Goal: Complete Application Form: Complete application form

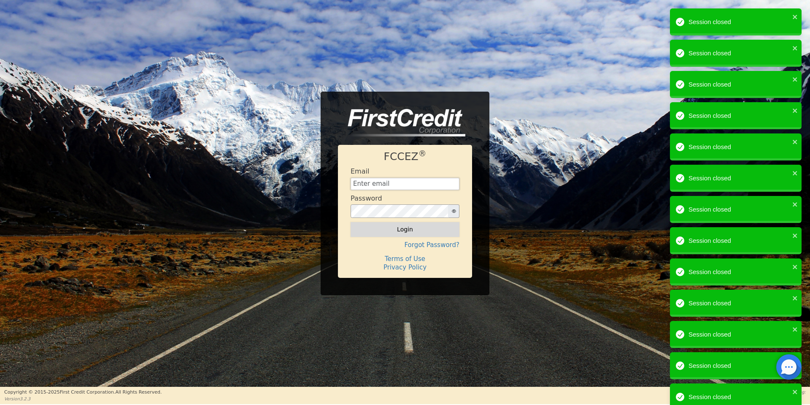
type input "aquaremachtlc@gmail.com"
click at [435, 227] on button "Login" at bounding box center [405, 229] width 109 height 14
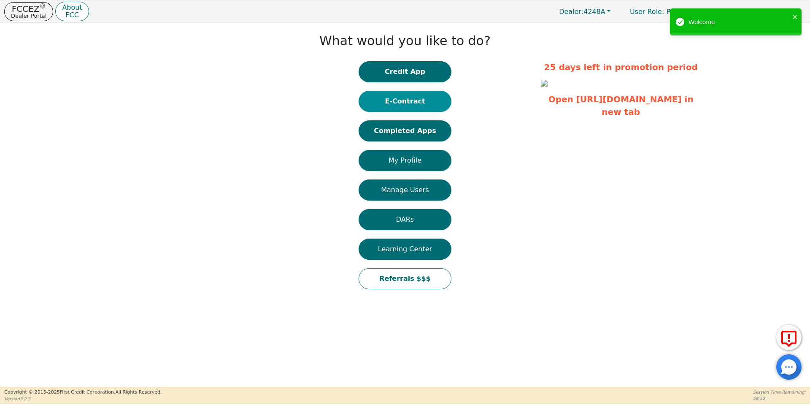
click at [401, 107] on button "E-Contract" at bounding box center [405, 101] width 93 height 21
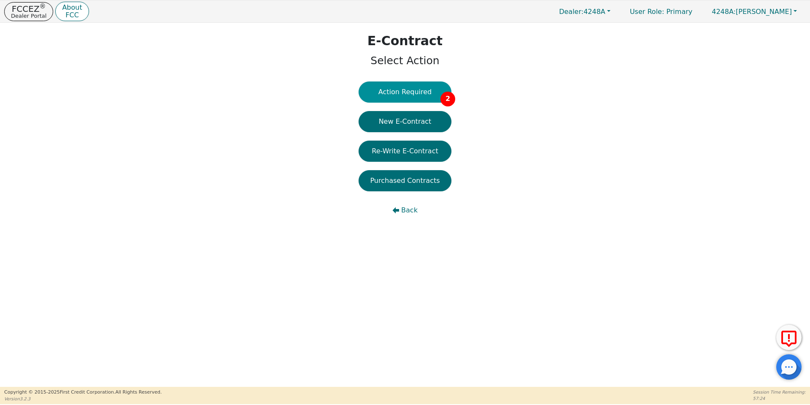
click at [433, 99] on button "Action Required 2" at bounding box center [405, 91] width 93 height 21
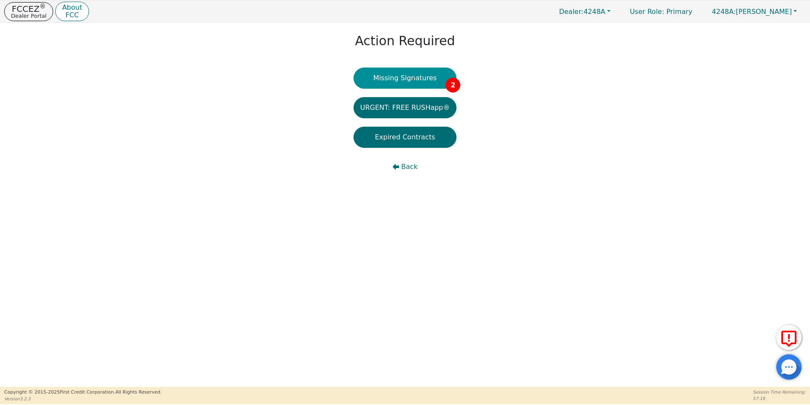
click at [418, 75] on button "Missing Signatures 2" at bounding box center [405, 78] width 103 height 21
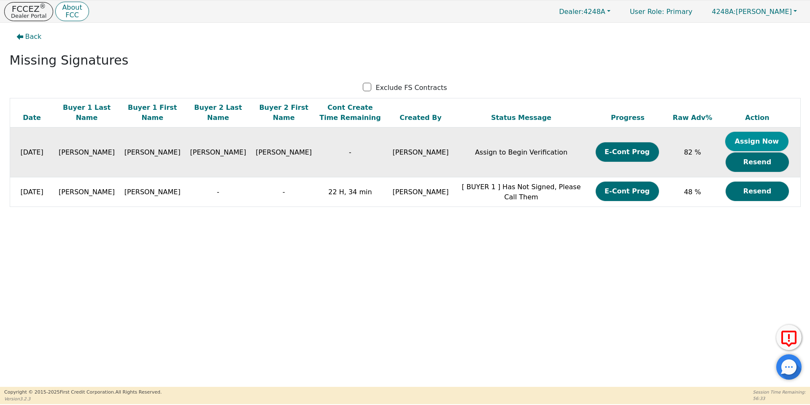
click at [754, 142] on button "Assign Now" at bounding box center [756, 141] width 63 height 19
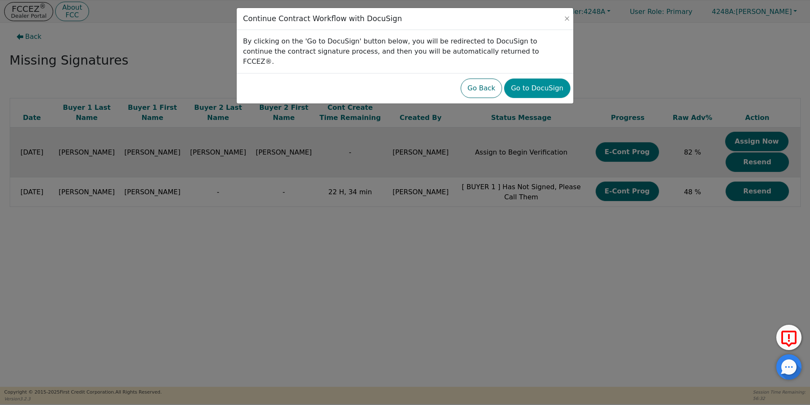
click at [554, 79] on button "Go to DocuSign" at bounding box center [537, 87] width 66 height 19
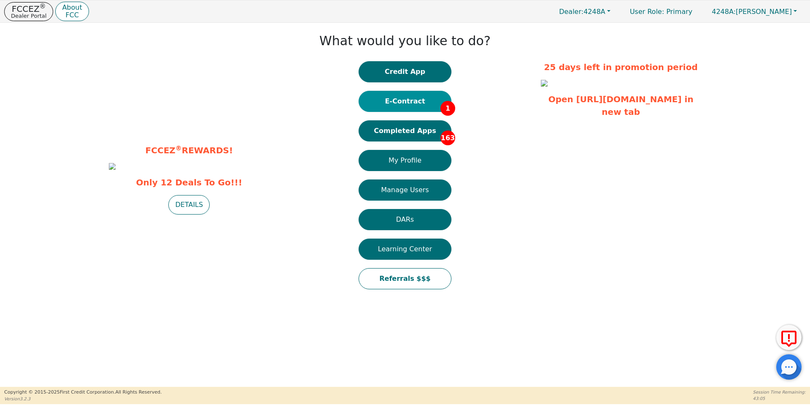
click at [395, 111] on button "E-Contract 1" at bounding box center [405, 101] width 93 height 21
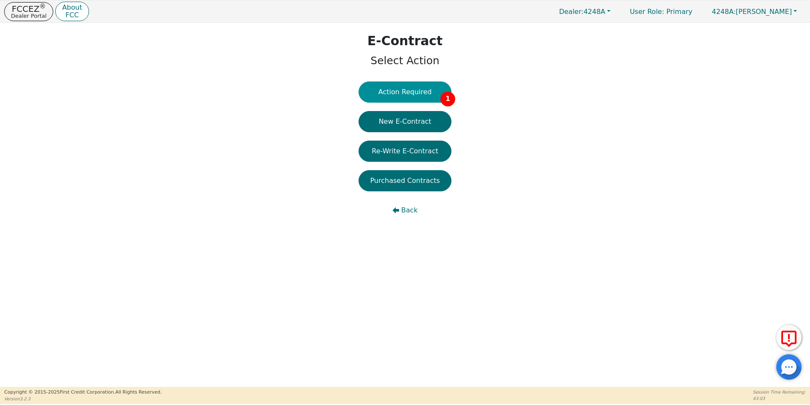
click at [396, 85] on button "Action Required 1" at bounding box center [405, 91] width 93 height 21
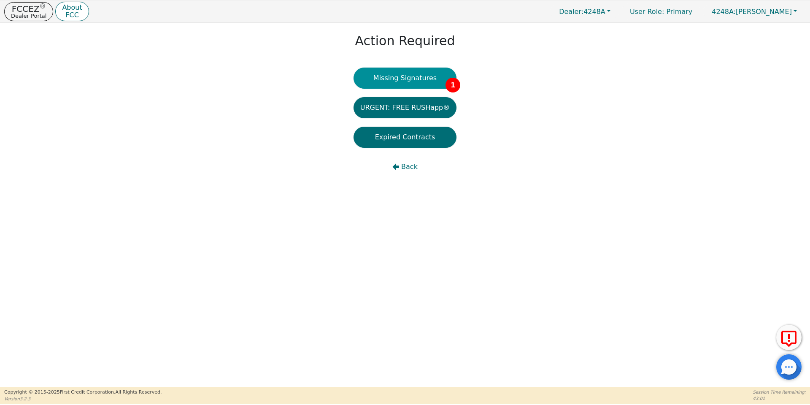
click at [396, 85] on button "Missing Signatures 1" at bounding box center [405, 78] width 103 height 21
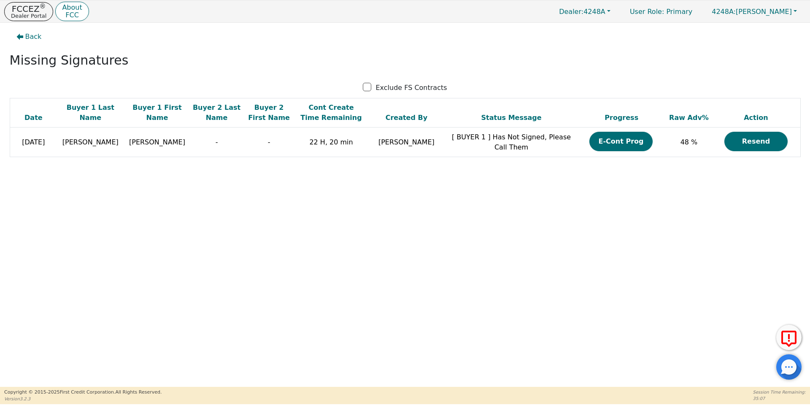
click at [396, 85] on p "Exclude FS Contracts" at bounding box center [411, 88] width 71 height 10
click at [371, 85] on input "Exclude FS Contracts" at bounding box center [367, 87] width 8 height 8
checkbox input "true"
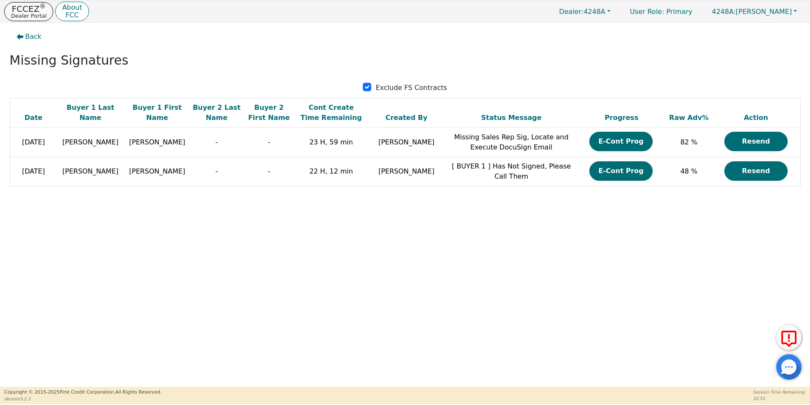
click at [27, 3] on button "FCCEZ ® Dealer Portal" at bounding box center [28, 11] width 49 height 19
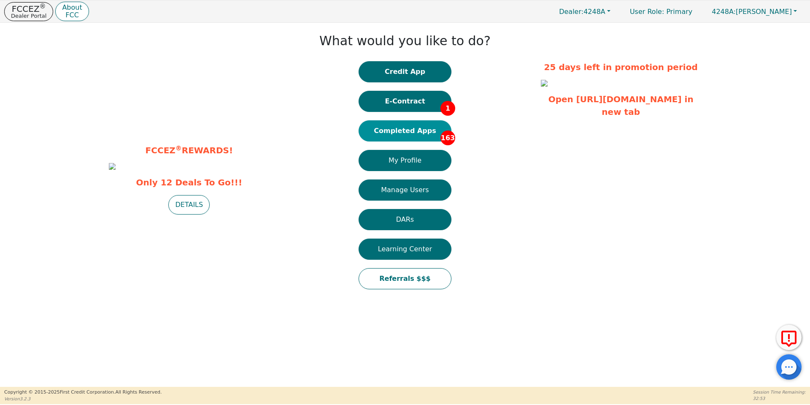
click at [422, 128] on button "Completed Apps 163" at bounding box center [405, 130] width 93 height 21
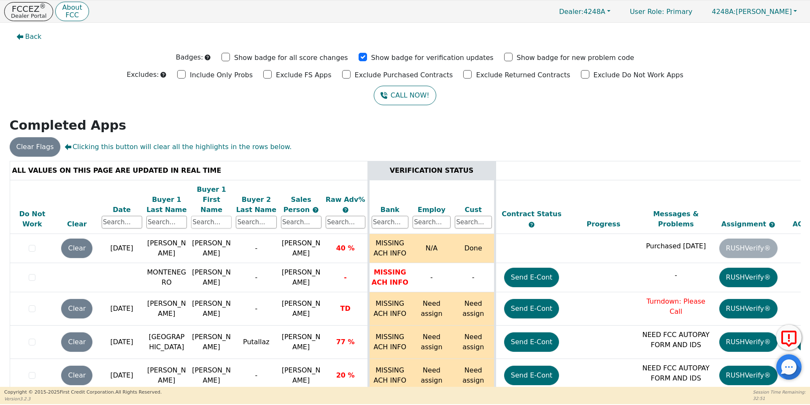
click at [219, 216] on input "text" at bounding box center [211, 222] width 41 height 13
type input "michael"
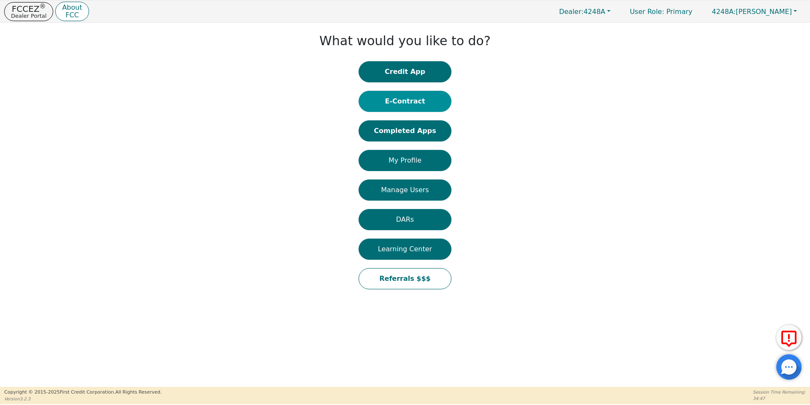
click at [425, 111] on button "E-Contract" at bounding box center [405, 101] width 93 height 21
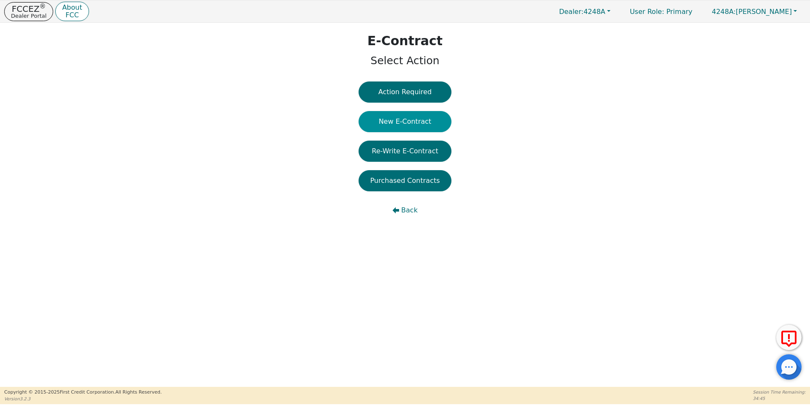
click at [415, 122] on button "New E-Contract" at bounding box center [405, 121] width 93 height 21
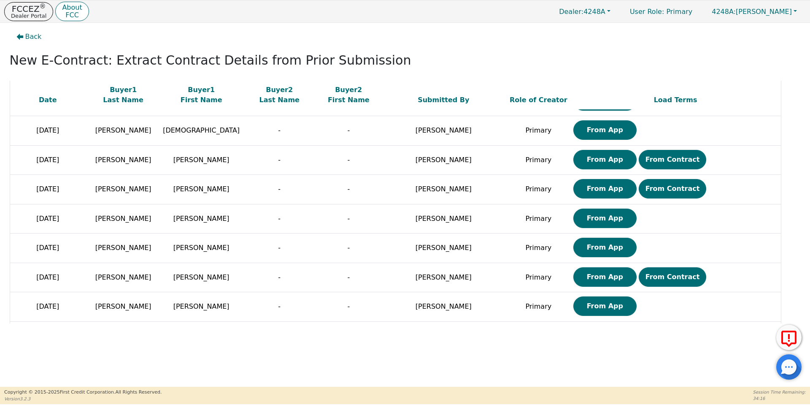
scroll to position [464, 0]
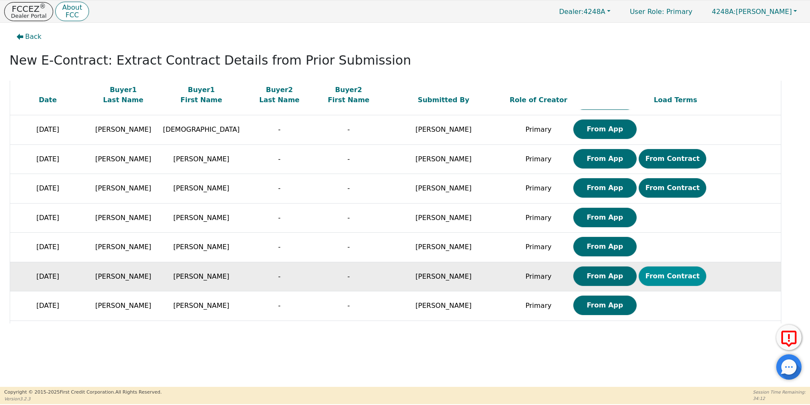
click at [639, 283] on button "From Contract" at bounding box center [673, 275] width 68 height 19
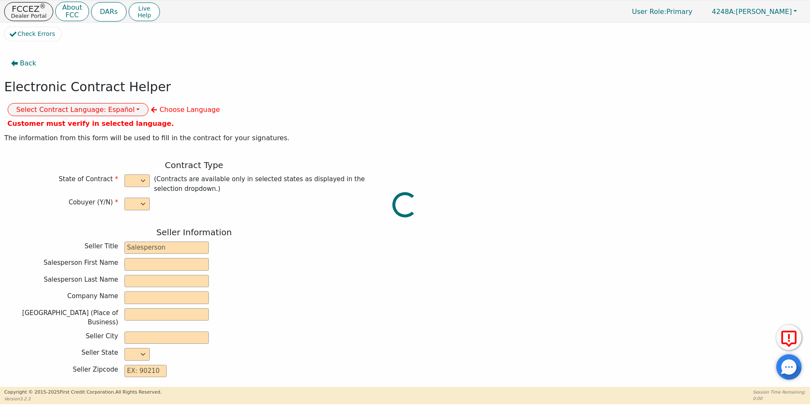
select select "n"
type input "owner"
type input "Ivonne"
type input "Madrid"
type input "AQUA REMACH LLC"
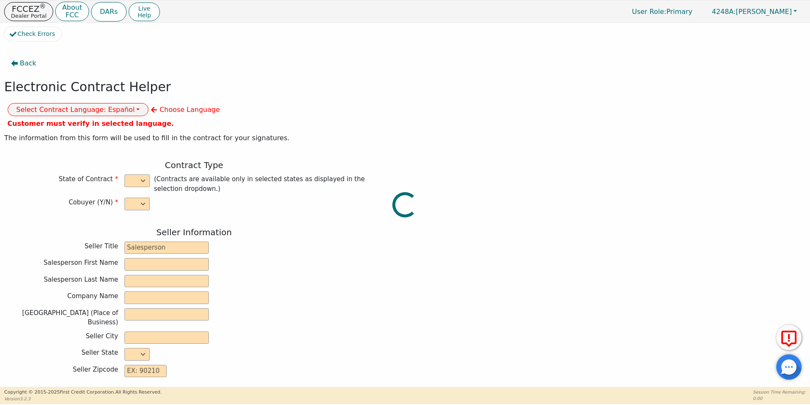
type input "13746 OFFICE PARK DR"
type input "HOUSTON"
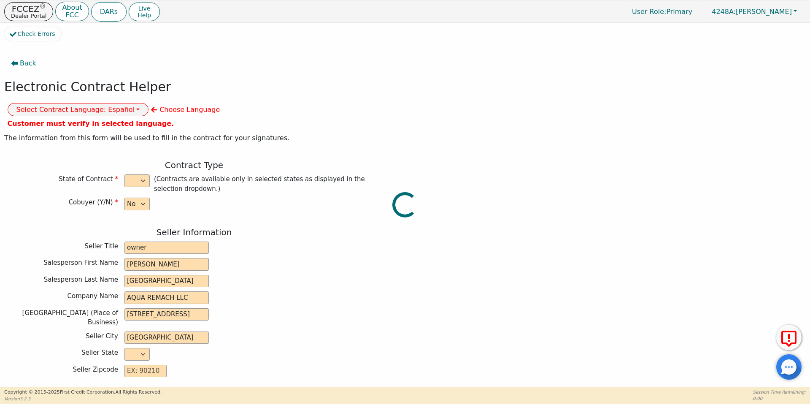
select select "[GEOGRAPHIC_DATA]"
type input "77070"
type input "WATER SYSTEMS"
type input "whole house"
type input "S2156437"
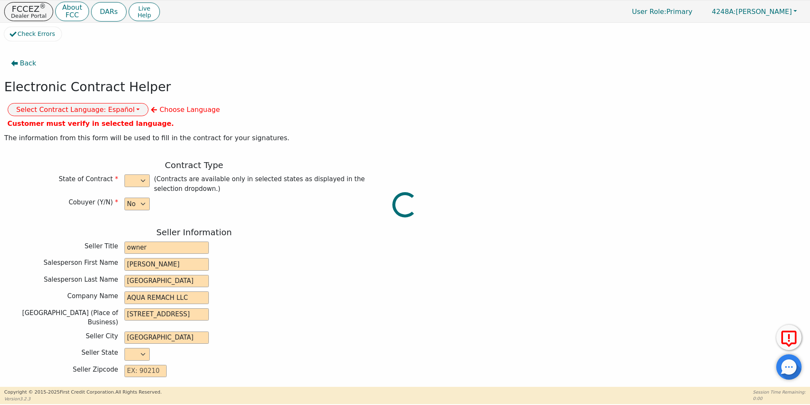
type input "[PERSON_NAME]"
type input "adandiaz79@gmail.com"
type input "16304 summit oaks dr"
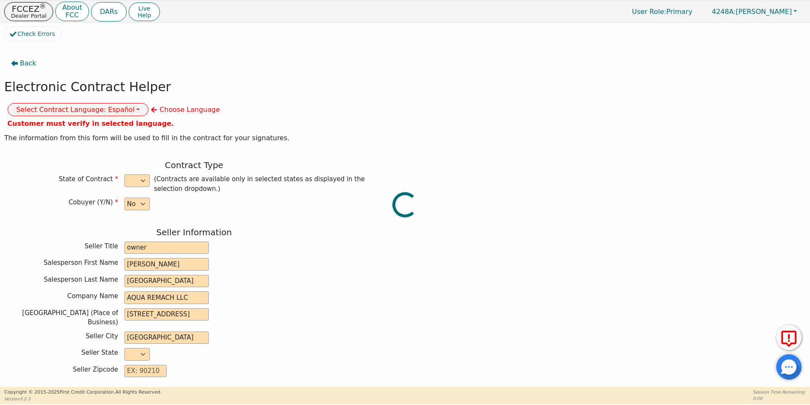
type input "conroe"
select select "[GEOGRAPHIC_DATA]"
type input "77303"
type input "[DATE]"
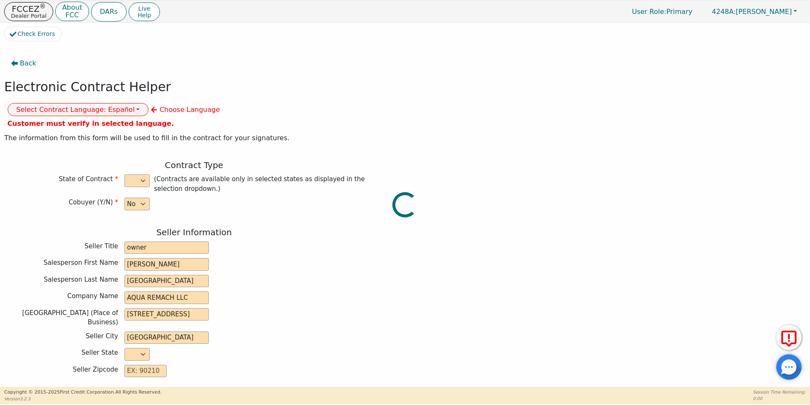
type input "17.99"
type input "2025-10-24"
type input "60"
type input "0"
type input "8500.00"
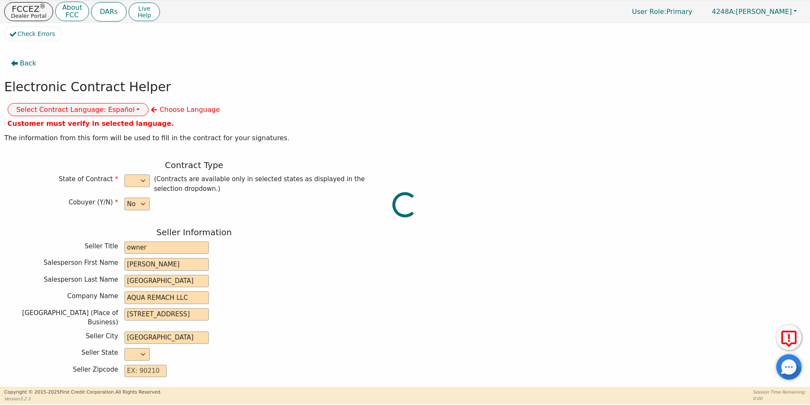
type input "0.00"
checkbox input "true"
type input "0.00"
checkbox input "true"
type input "0.00"
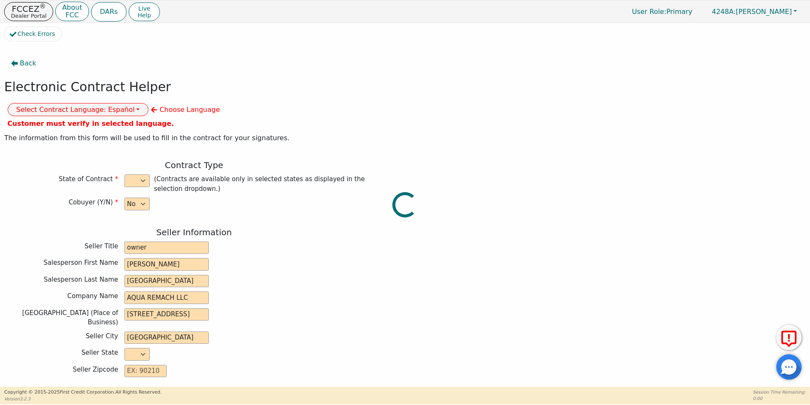
type input "0.00"
type input "8500.00"
type input "12948.00"
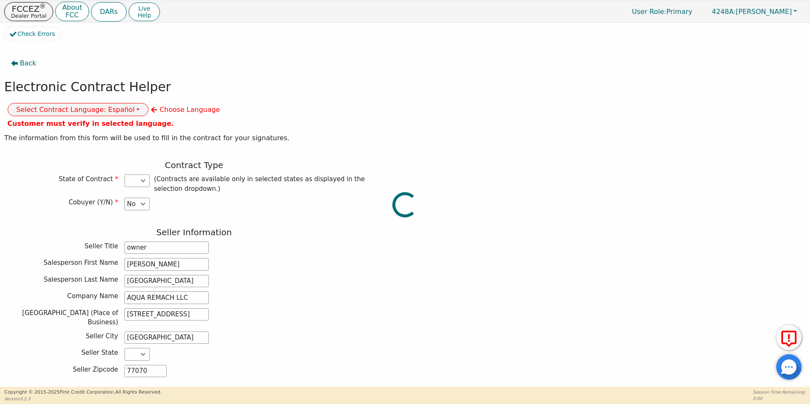
select select "[GEOGRAPHIC_DATA]"
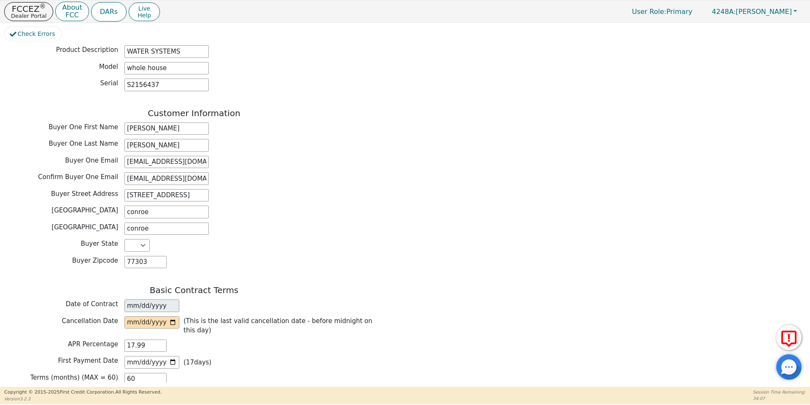
scroll to position [374, 0]
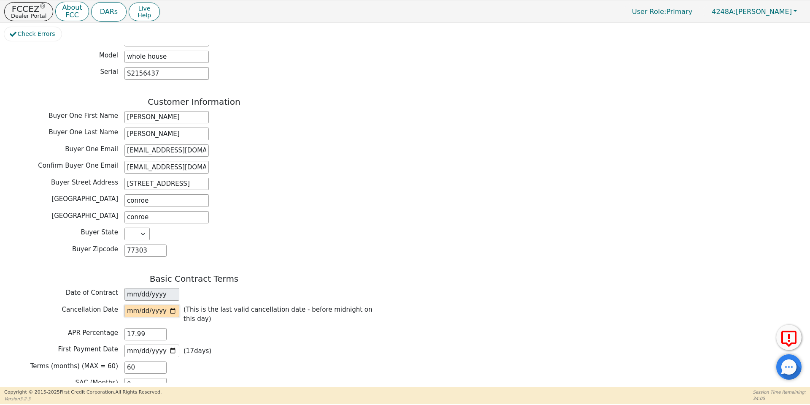
click at [174, 305] on input "date" at bounding box center [151, 311] width 55 height 13
type input "2025-10-10"
click at [251, 244] on div "Buyer Zipcode 77303" at bounding box center [194, 250] width 380 height 13
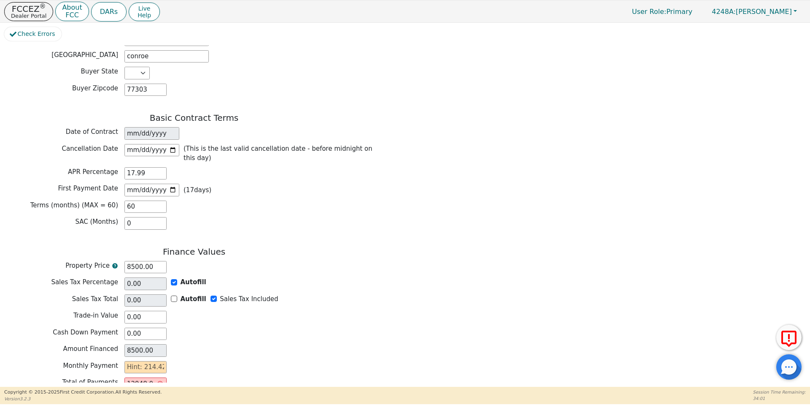
scroll to position [565, 0]
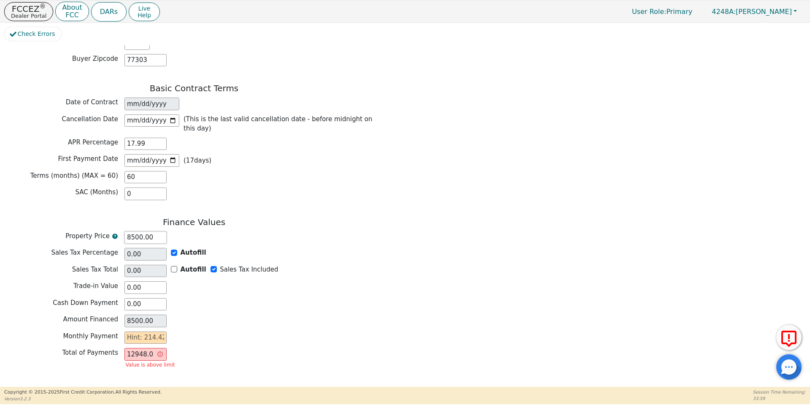
click at [133, 231] on input "8500.00" at bounding box center [145, 237] width 42 height 13
type input "500.00"
type input "5500.00"
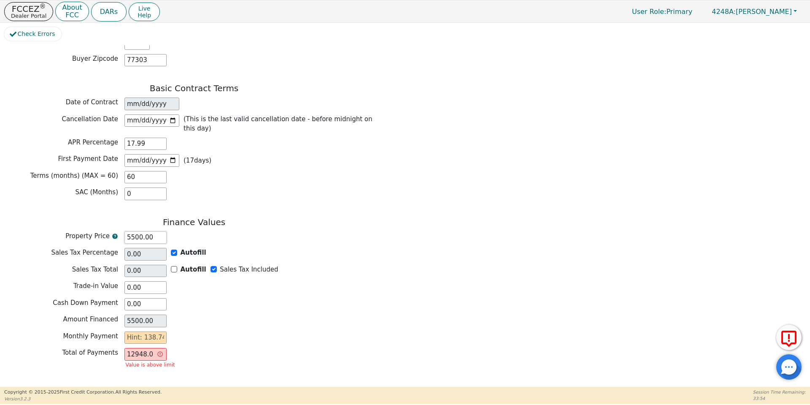
type input "5500.00"
click at [183, 281] on div "Trade-in Value 0.00" at bounding box center [194, 287] width 380 height 13
click at [152, 331] on input "text" at bounding box center [145, 337] width 42 height 13
type input "1"
type input "60.00"
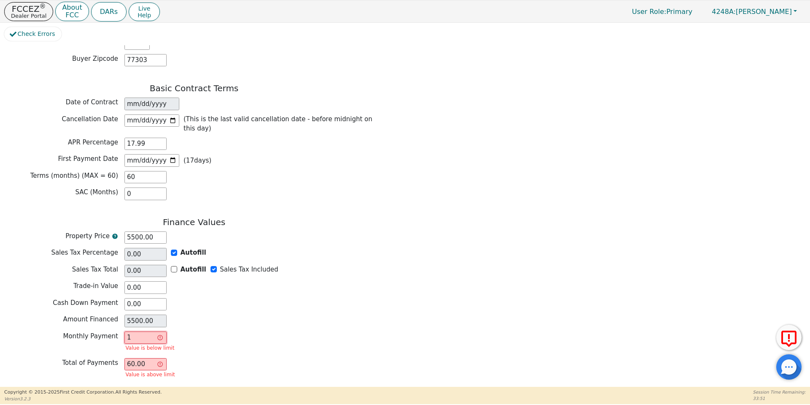
type input "13"
type input "780.00"
type input "137"
type input "8220.00"
type input "13"
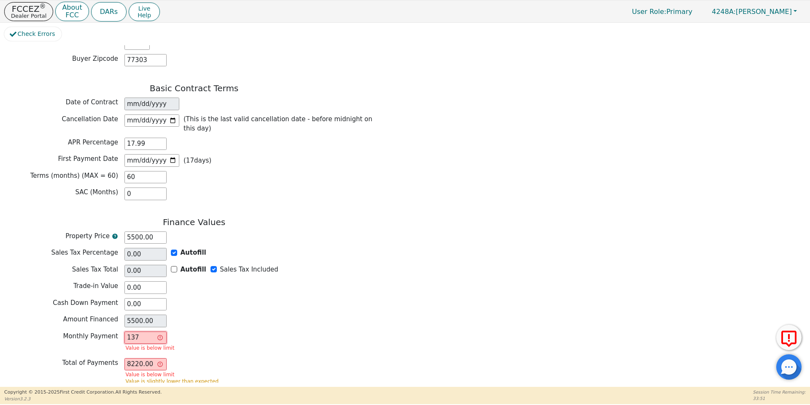
type input "780.00"
type input "138"
type input "8280.00"
type input "138.7"
type input "8322.00"
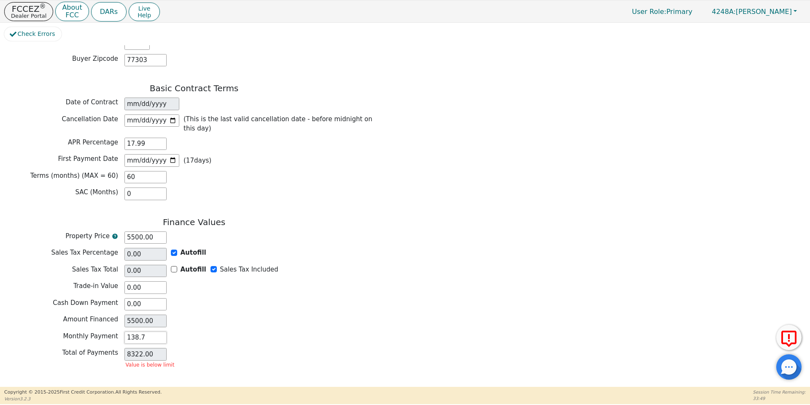
type input "138.74"
type input "8324.40"
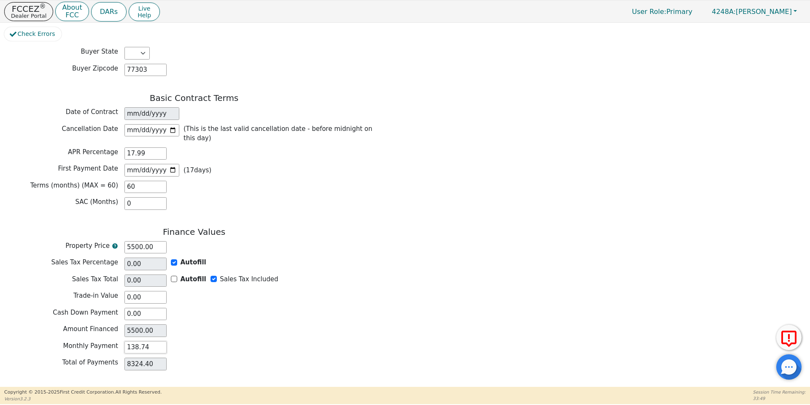
type input "138.74"
click at [184, 341] on div "Monthly Payment 138.74" at bounding box center [194, 347] width 380 height 13
click at [34, 387] on button "Review & Begin Contract" at bounding box center [52, 396] width 97 height 19
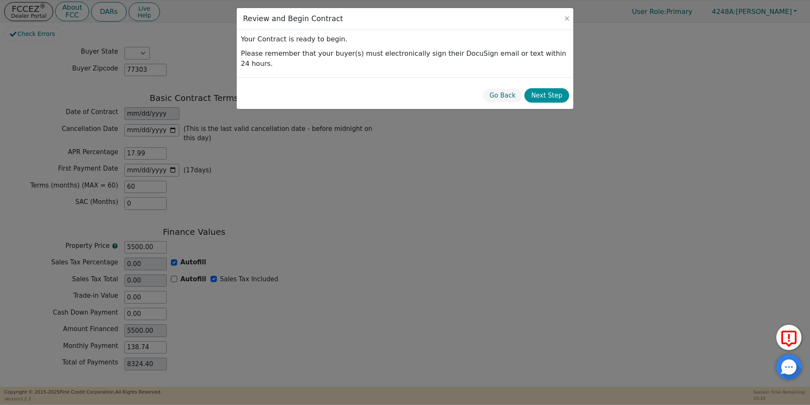
click at [550, 88] on button "Next Step" at bounding box center [546, 95] width 45 height 15
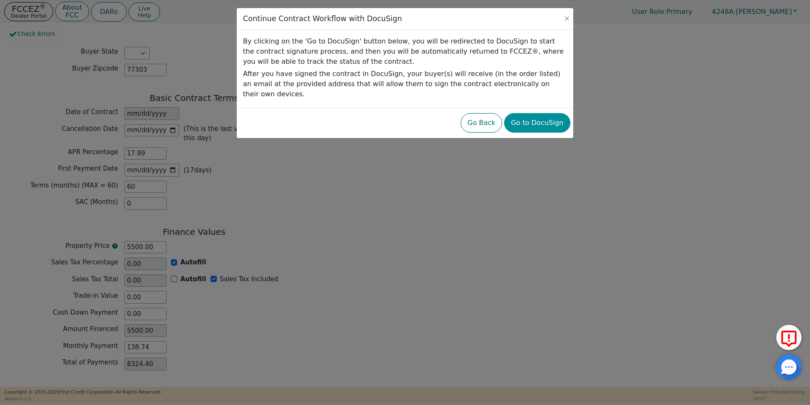
click at [538, 116] on button "Go to DocuSign" at bounding box center [537, 122] width 66 height 19
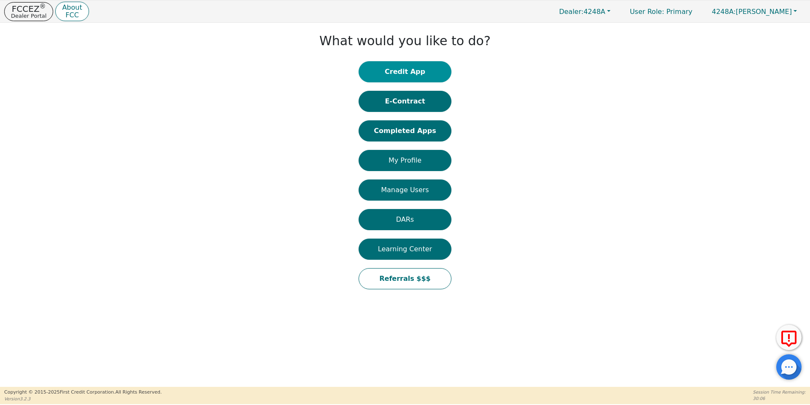
click at [404, 74] on button "Credit App" at bounding box center [405, 71] width 93 height 21
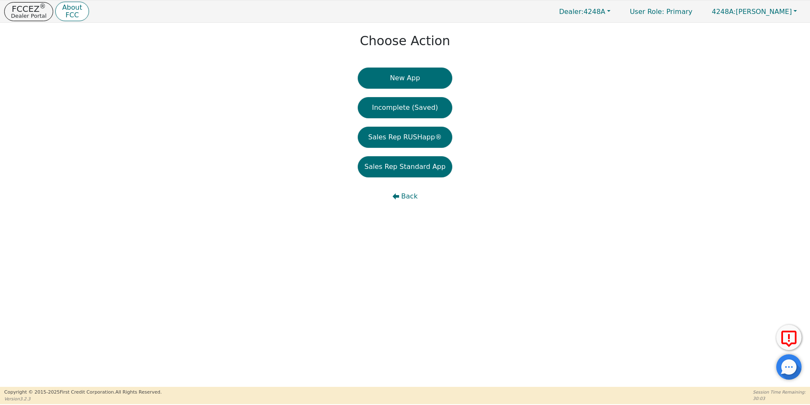
click at [404, 74] on button "New App" at bounding box center [405, 78] width 95 height 21
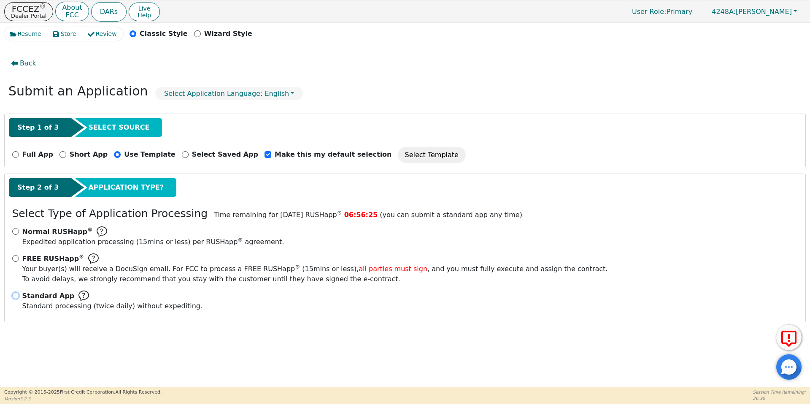
click at [17, 296] on input "Standard App Standard processing (twice daily) without expediting." at bounding box center [15, 295] width 7 height 7
radio input "true"
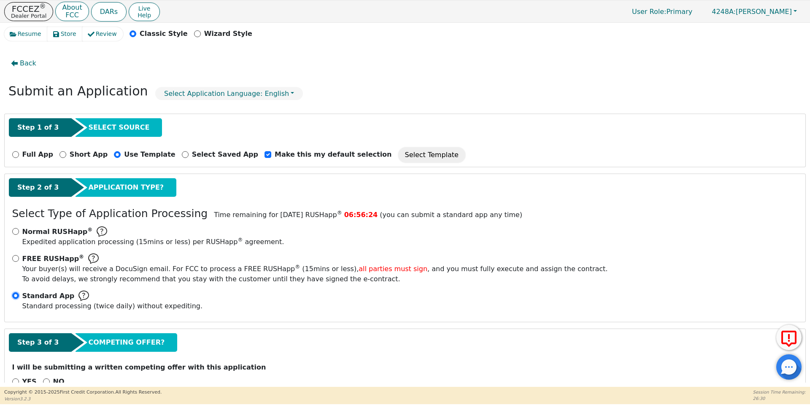
scroll to position [22, 0]
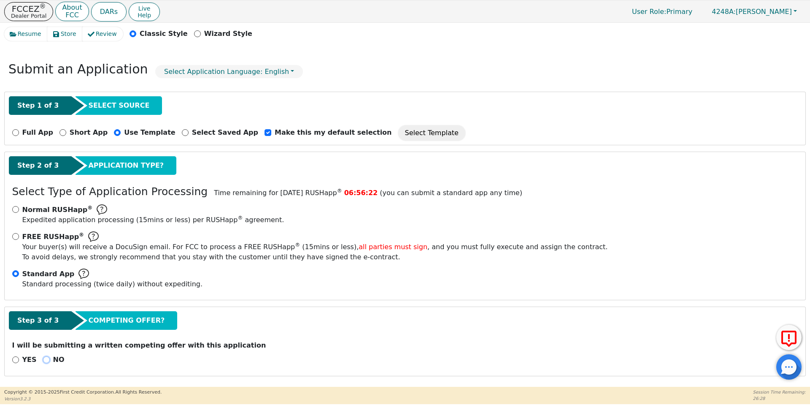
click at [43, 361] on input "NO" at bounding box center [46, 359] width 7 height 7
radio input "true"
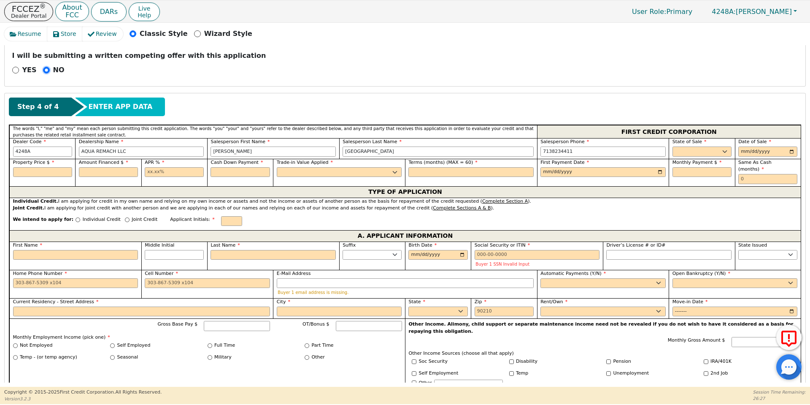
scroll to position [330, 0]
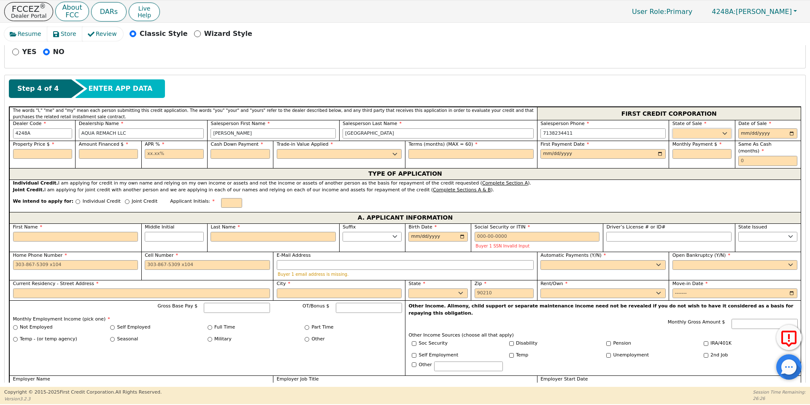
click at [685, 135] on select "AK AL AR AZ CA CO CT DC DE FL [GEOGRAPHIC_DATA] HI IA ID IL IN KS [GEOGRAPHIC_D…" at bounding box center [702, 133] width 59 height 10
select select "[GEOGRAPHIC_DATA]"
click at [673, 128] on select "AK AL AR AZ CA CO CT DC DE FL [GEOGRAPHIC_DATA] HI IA ID IL IN KS [GEOGRAPHIC_D…" at bounding box center [702, 133] width 59 height 10
type input "[DATE]"
type input "4000.00"
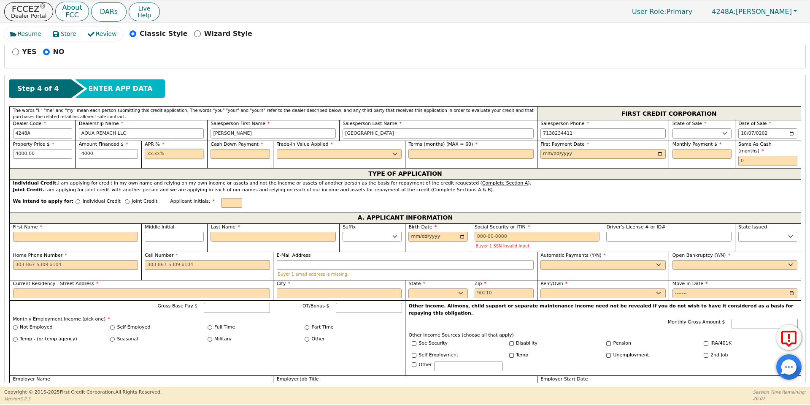
type input "4000.00"
type input "17.99"
type input "0.00"
click at [333, 153] on select "Yes No" at bounding box center [339, 154] width 125 height 10
select select "n"
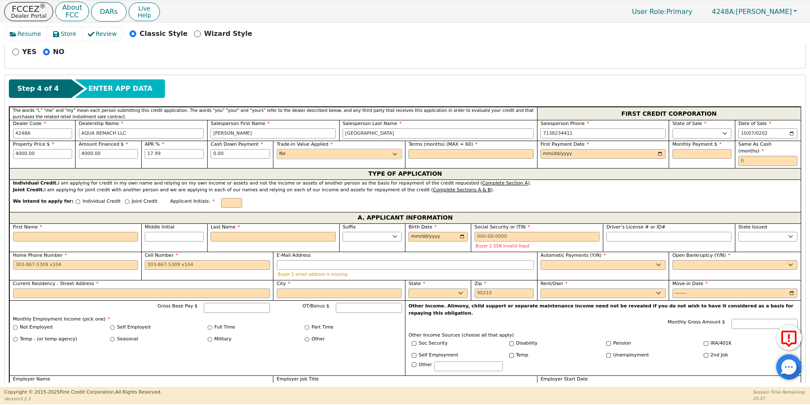
click at [277, 149] on select "Yes No" at bounding box center [339, 154] width 125 height 10
click at [458, 155] on input "text" at bounding box center [470, 154] width 125 height 10
type input "60"
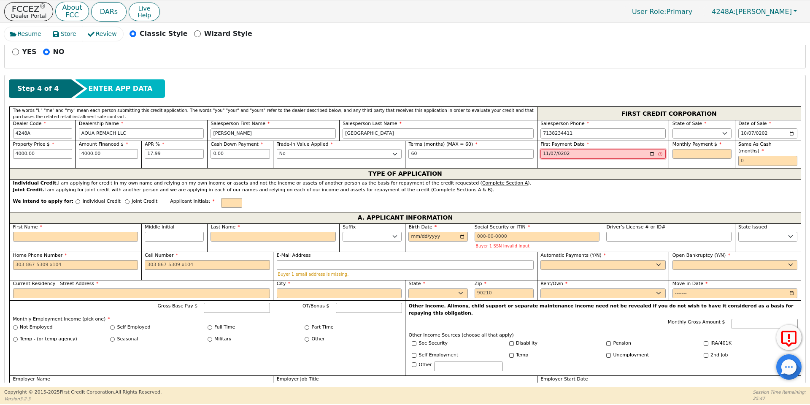
type input "[DATE]"
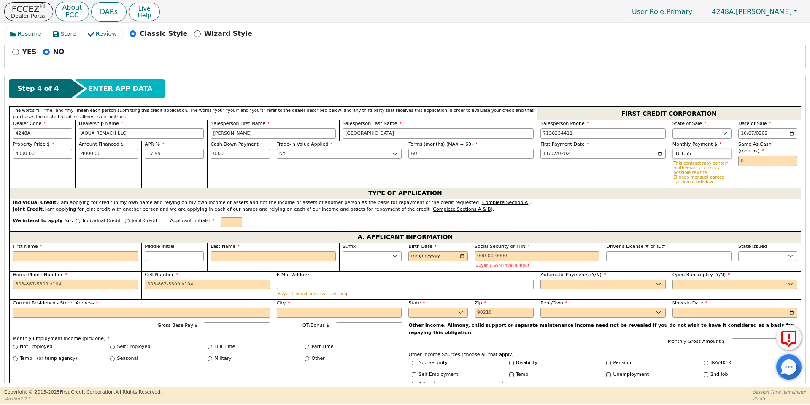
type input "101.55"
type input "0"
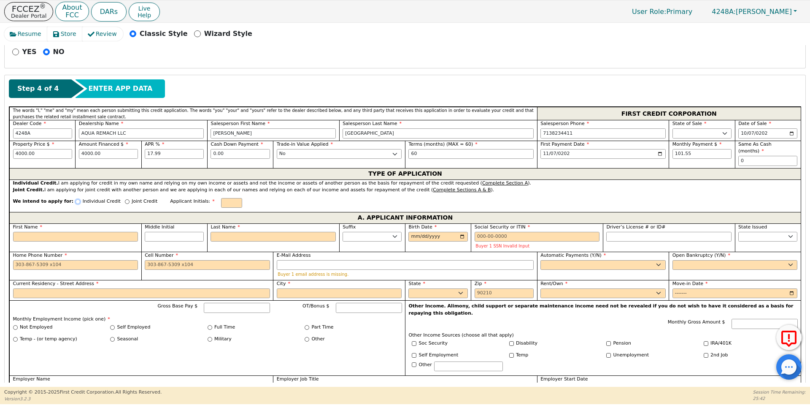
click at [76, 199] on input "Individual Credit" at bounding box center [78, 201] width 5 height 5
radio input "true"
click at [78, 233] on input "First Name" at bounding box center [75, 237] width 125 height 10
type input "M"
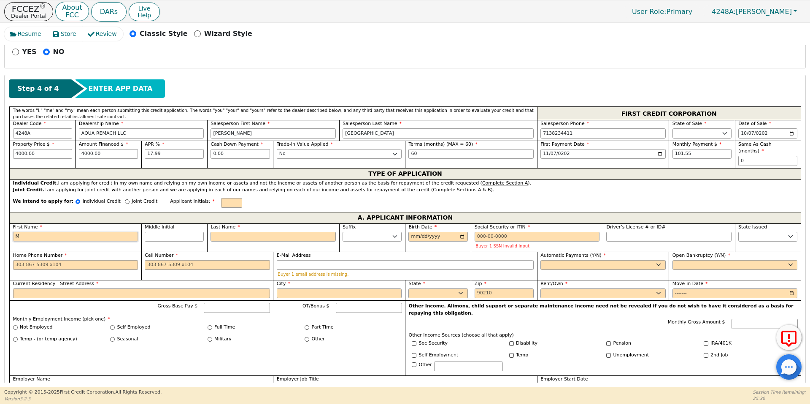
type input "M"
type input "Ma"
type input "Mar"
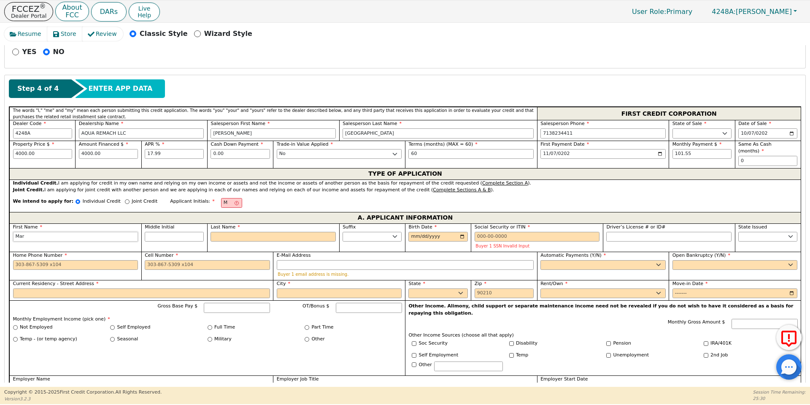
type input "Mari"
type input "[PERSON_NAME]"
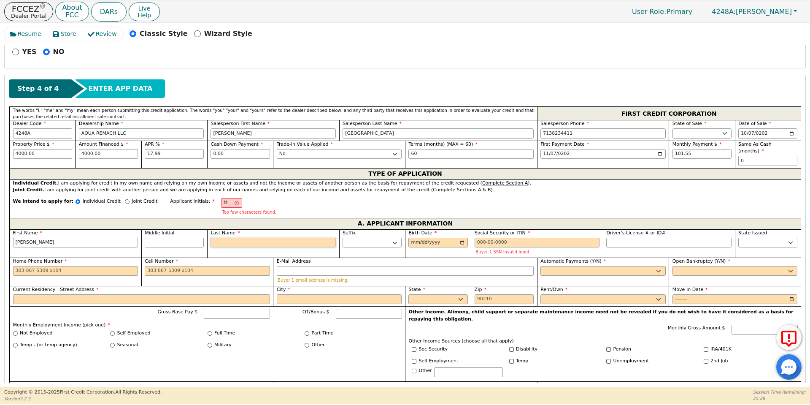
type input "P"
type input "MP"
type input "[PERSON_NAME]"
type input "Pe"
type input "[PERSON_NAME]"
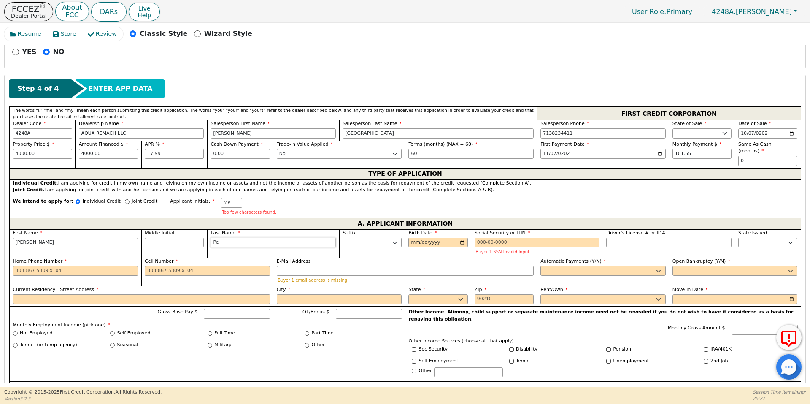
type input "Per"
type input "[PERSON_NAME]"
type input "Pere"
type input "[PERSON_NAME]"
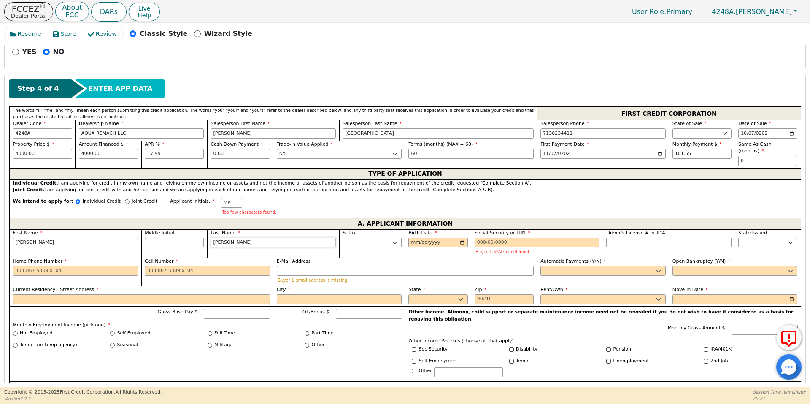
type input "[PERSON_NAME]"
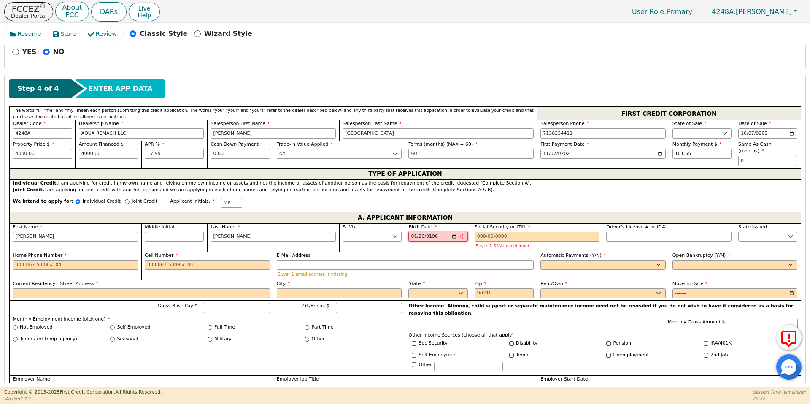
type input "[DATE]"
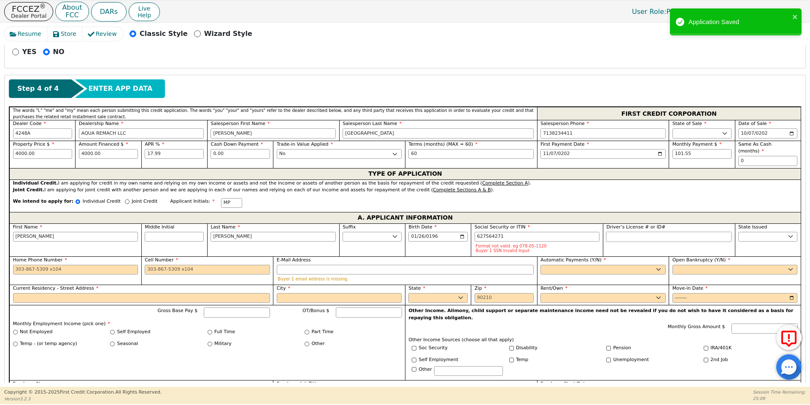
type input "***-**-4271"
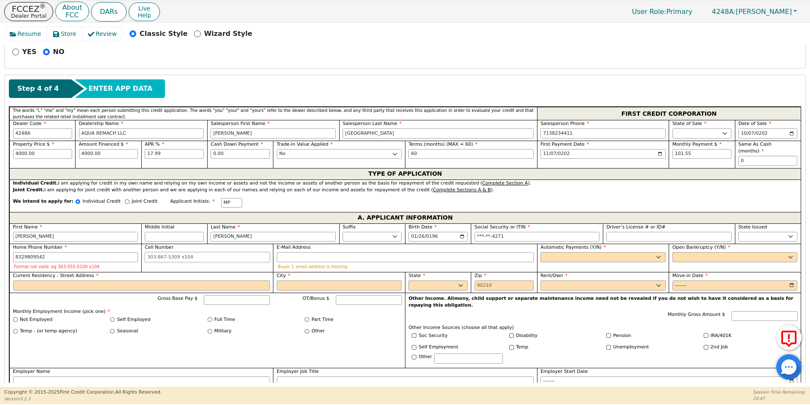
type input "[PHONE_NUMBER]"
type input "[EMAIL_ADDRESS][DOMAIN_NAME]"
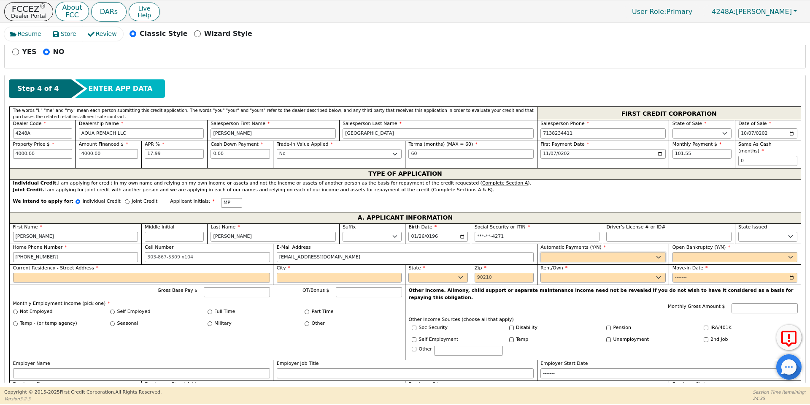
select select "y"
type input "[PERSON_NAME]"
select select "n"
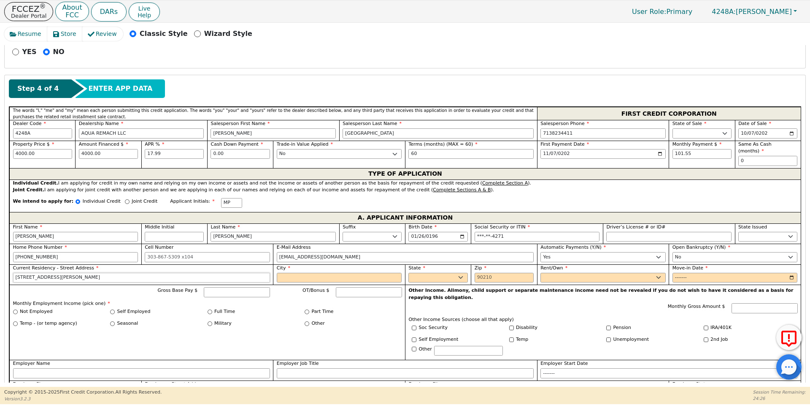
type input "[STREET_ADDRESS][PERSON_NAME]"
type input "[GEOGRAPHIC_DATA]"
select select "[GEOGRAPHIC_DATA]"
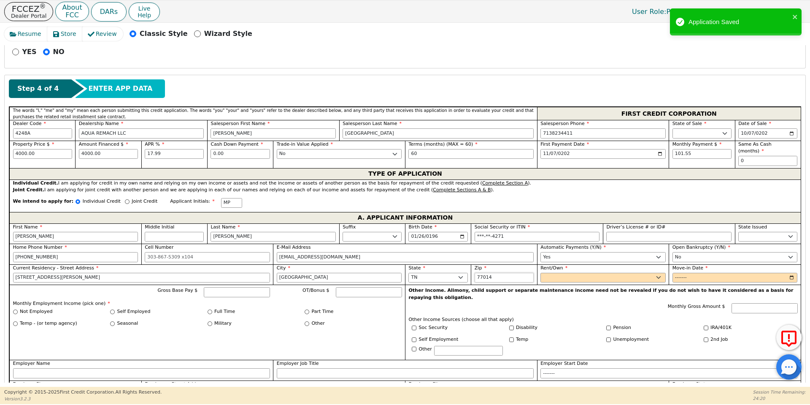
type input "77014"
select select "Rent"
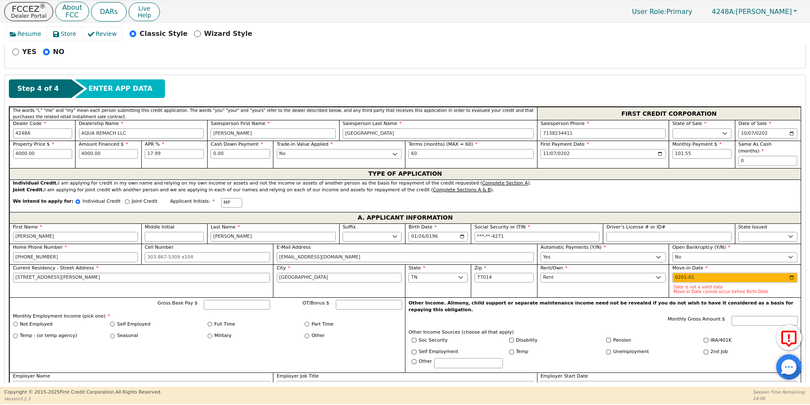
type input "2015-01"
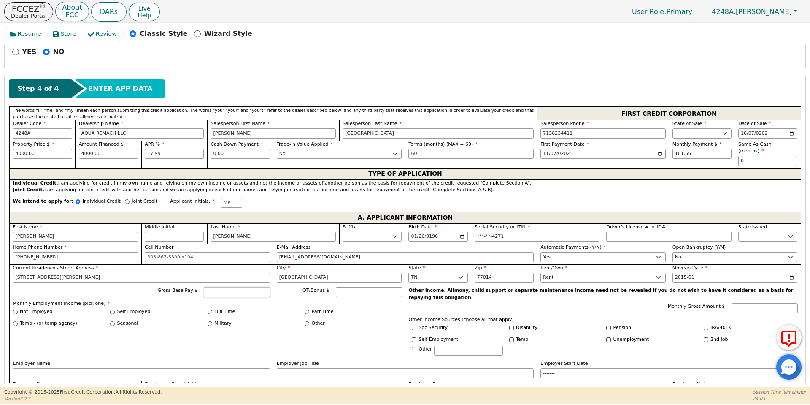
click at [220, 287] on input "Gross Base Pay $" at bounding box center [237, 292] width 66 height 10
type input "3300.00"
click at [208, 309] on input "Full Time" at bounding box center [210, 311] width 5 height 5
radio input "true"
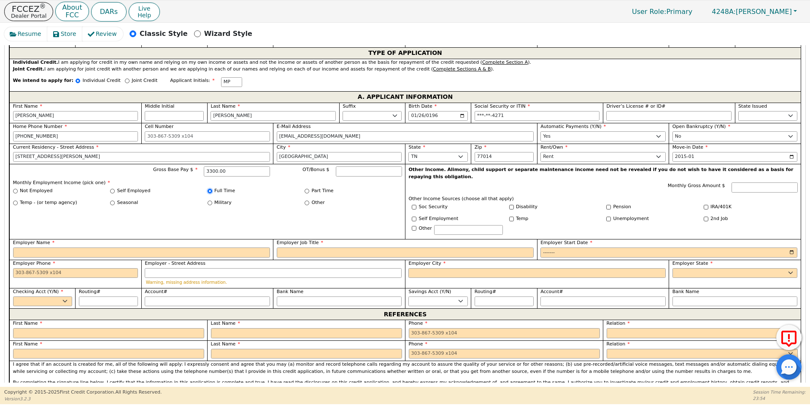
scroll to position [451, 0]
click at [197, 247] on input "Employer Name" at bounding box center [141, 252] width 257 height 10
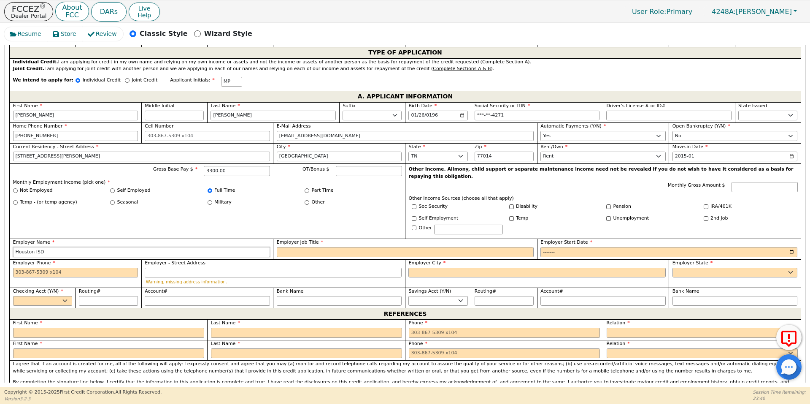
type input "Houston ISD"
type input "Cafeteria"
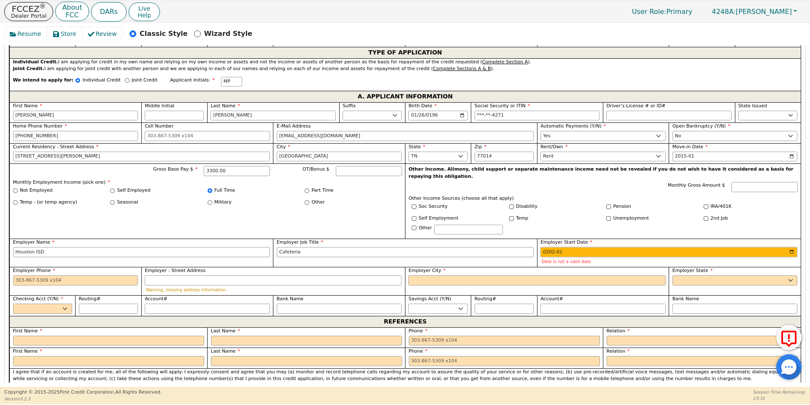
type input "2020-01"
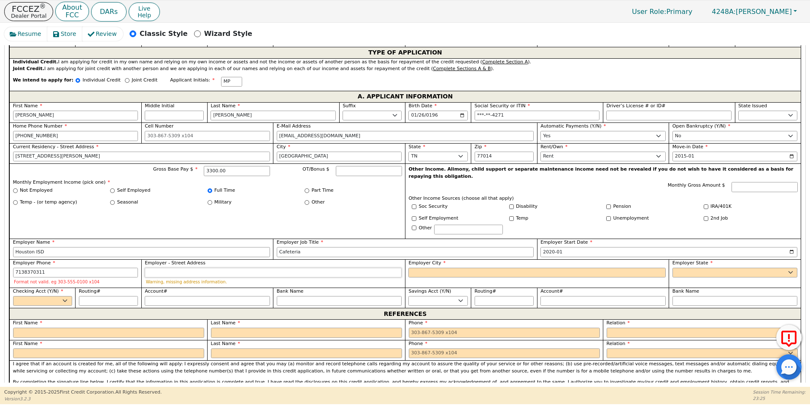
type input "[PHONE_NUMBER]"
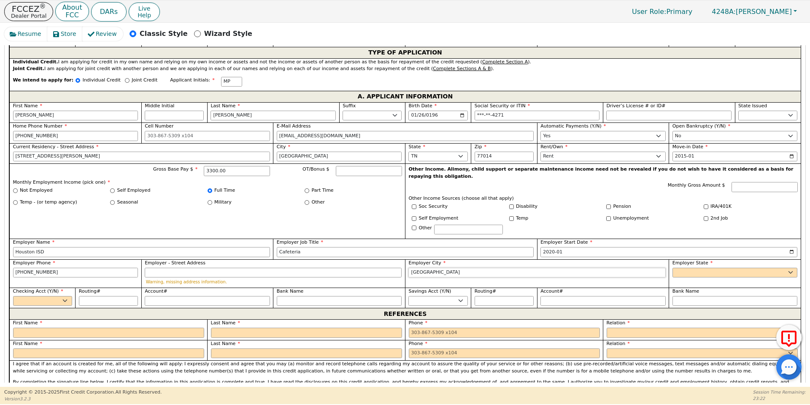
type input "[GEOGRAPHIC_DATA]"
select select "[GEOGRAPHIC_DATA]"
select select "y"
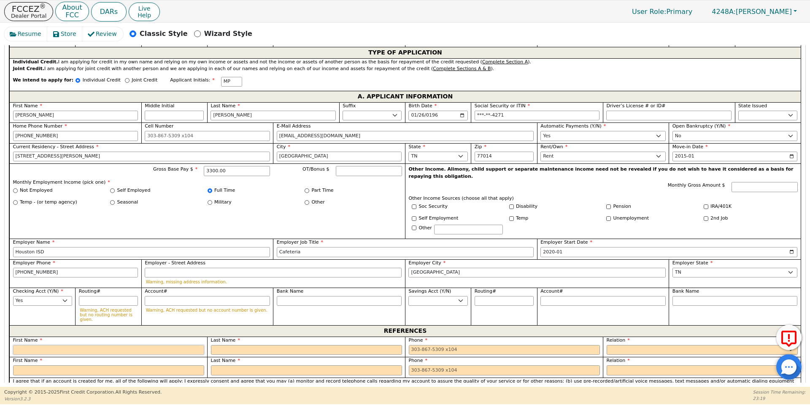
click at [113, 345] on input "text" at bounding box center [108, 350] width 191 height 10
type input "[PERSON_NAME]"
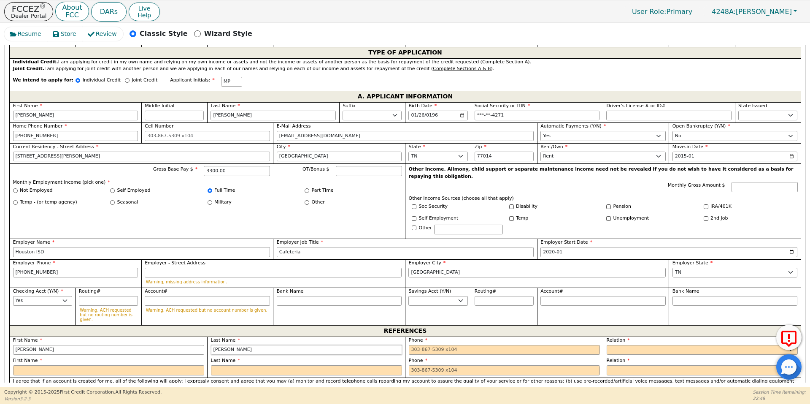
type input "[PERSON_NAME]"
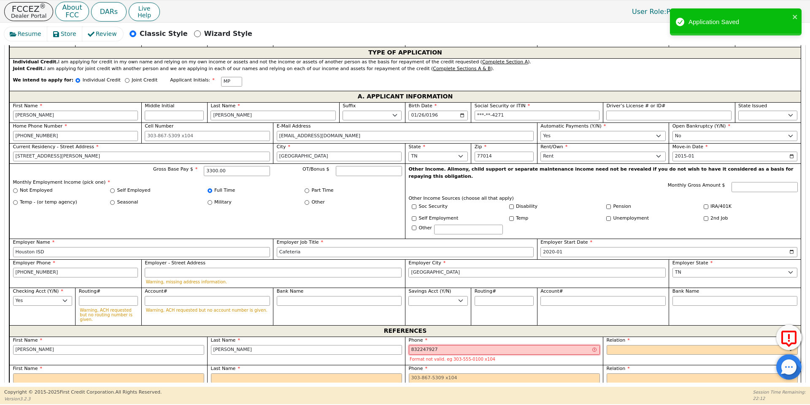
type input "832247927"
select select "FRIEND"
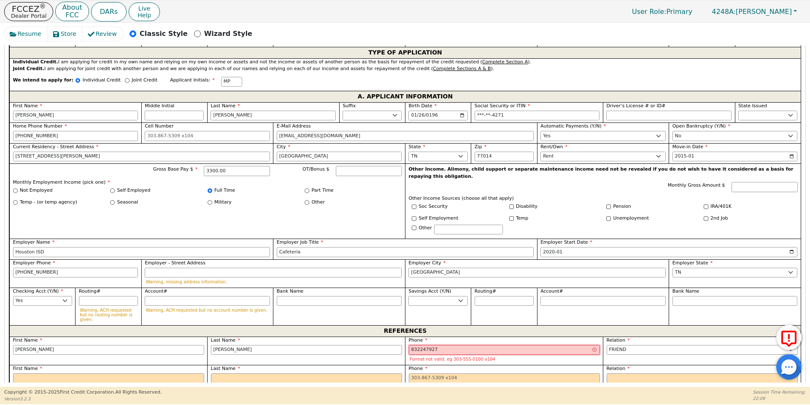
click at [416, 345] on input "832247927" at bounding box center [504, 350] width 191 height 10
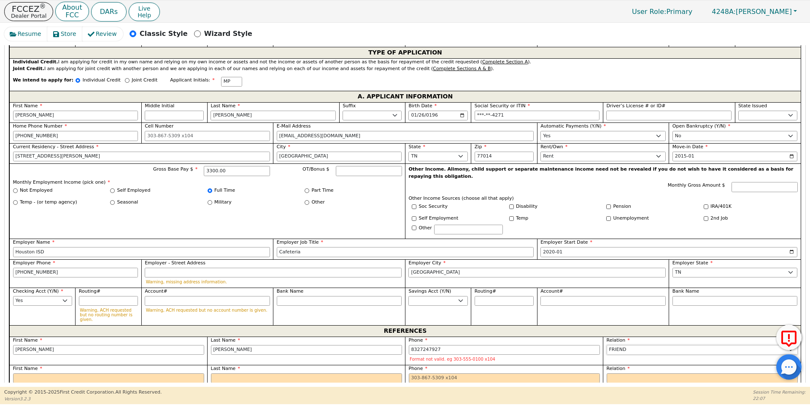
type input "[PHONE_NUMBER]"
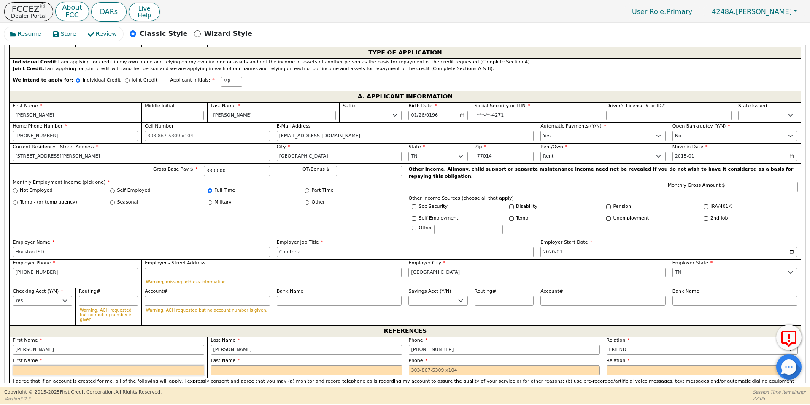
click at [102, 365] on input "text" at bounding box center [108, 370] width 191 height 10
type input "[PERSON_NAME]"
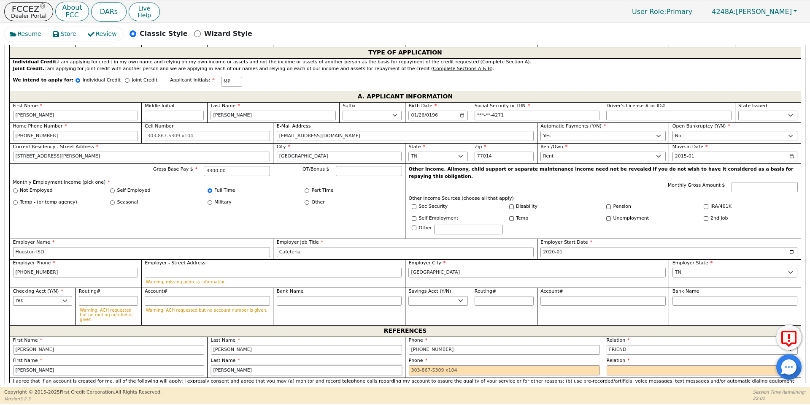
type input "[PERSON_NAME]"
type input "832r4638238"
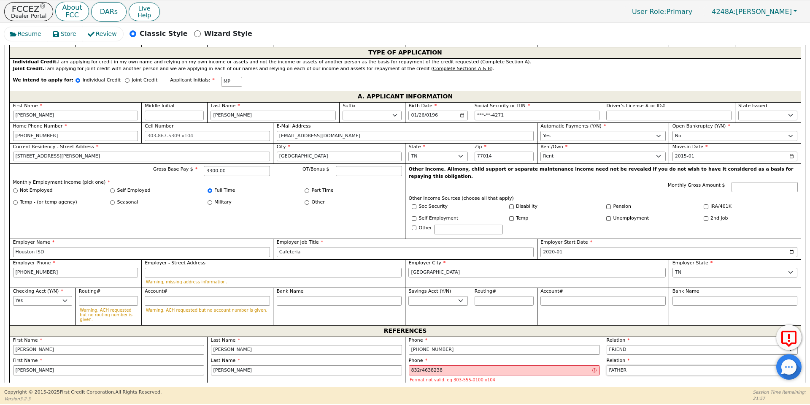
select select "FRIEND"
click at [419, 365] on input "832r4638238" at bounding box center [504, 370] width 191 height 10
type input "[PHONE_NUMBER]"
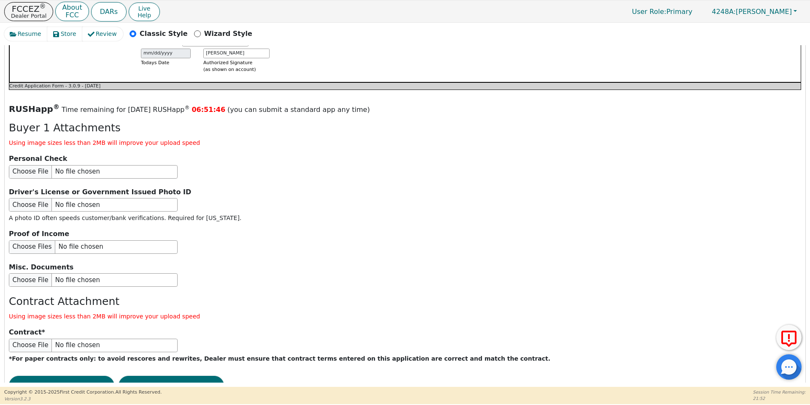
scroll to position [943, 0]
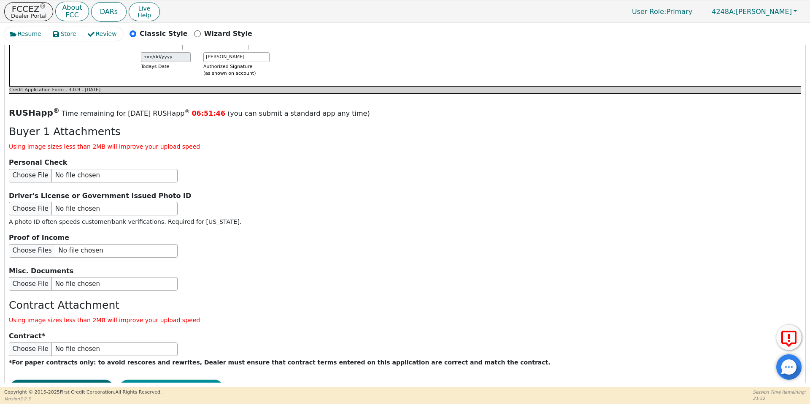
click at [193, 379] on button "Submit Application" at bounding box center [171, 388] width 105 height 19
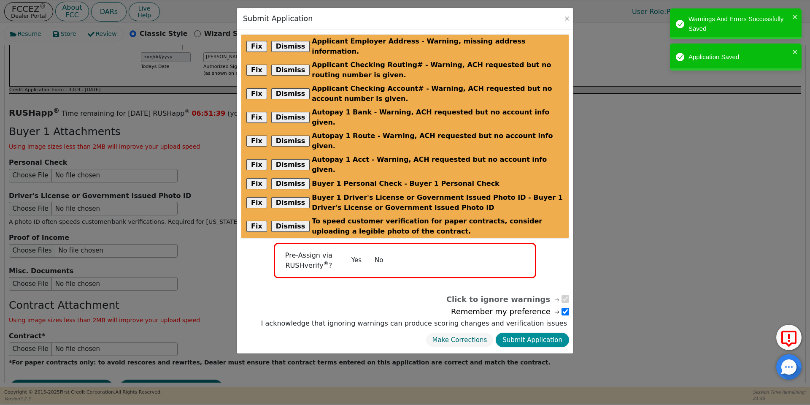
click at [533, 333] on button "Submit Application" at bounding box center [532, 340] width 73 height 15
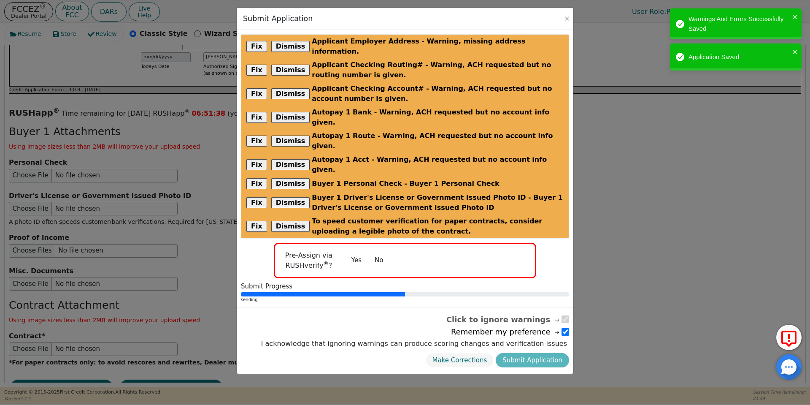
radio input "false"
checkbox input "false"
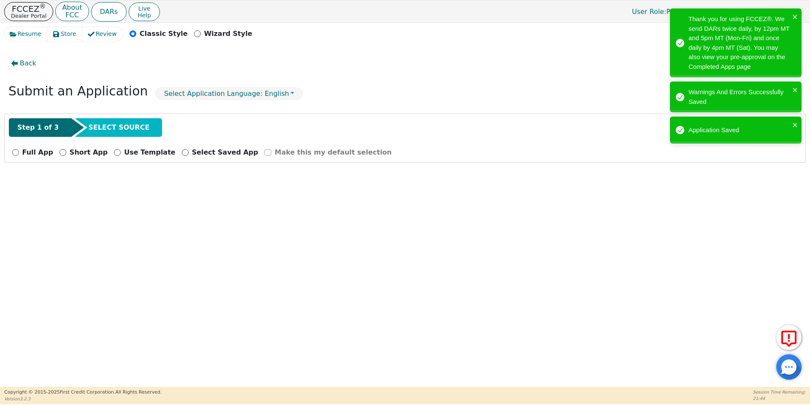
scroll to position [0, 0]
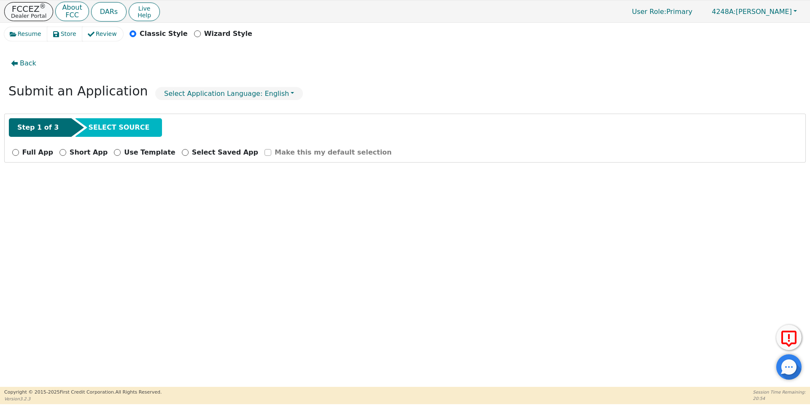
click at [23, 7] on p "FCCEZ ®" at bounding box center [28, 9] width 35 height 8
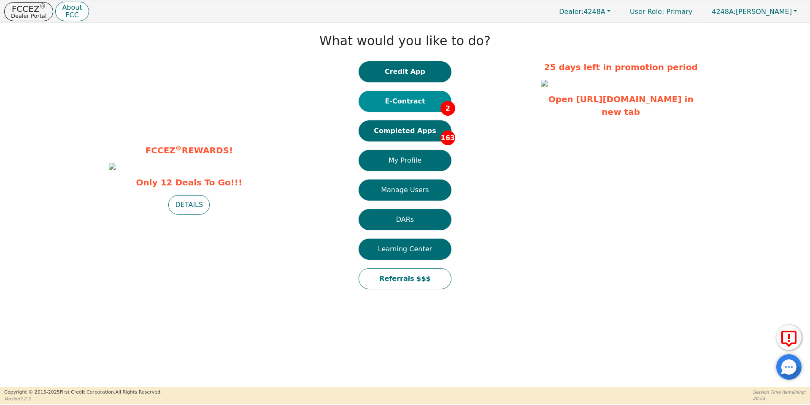
click at [446, 96] on button "E-Contract 2" at bounding box center [405, 101] width 93 height 21
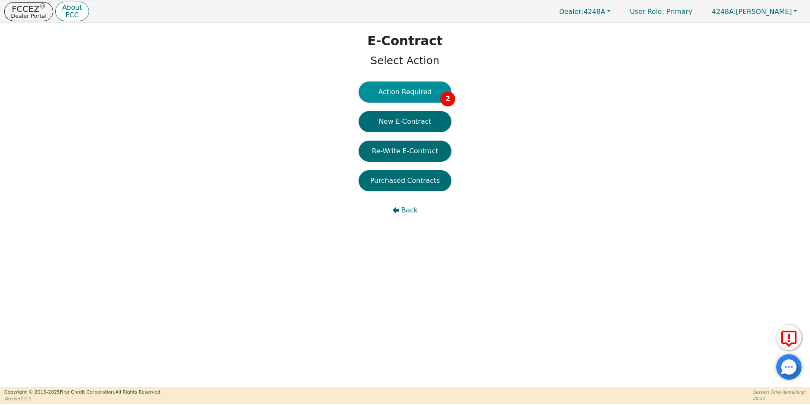
click at [424, 87] on button "Action Required 2" at bounding box center [405, 91] width 93 height 21
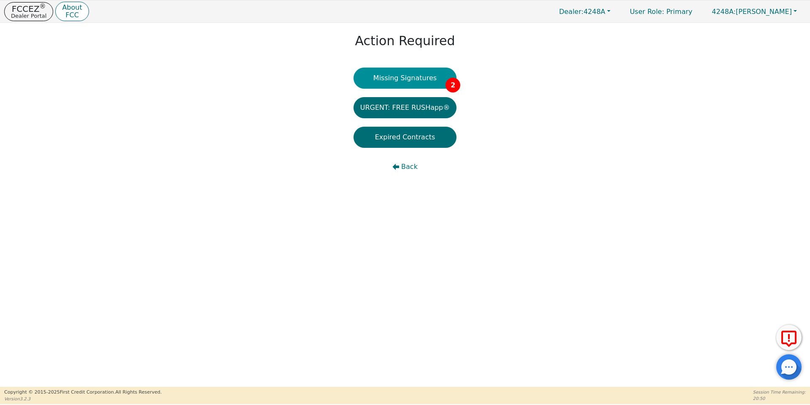
click at [416, 73] on button "Missing Signatures 2" at bounding box center [405, 78] width 103 height 21
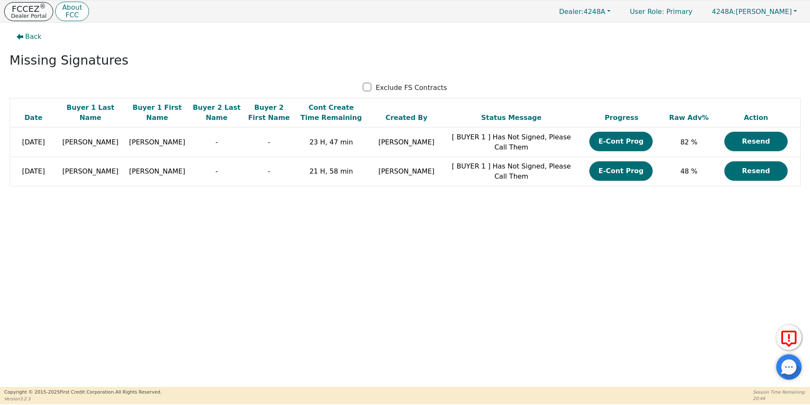
click at [38, 13] on p "Dealer Portal" at bounding box center [28, 15] width 35 height 5
